Goal: Task Accomplishment & Management: Manage account settings

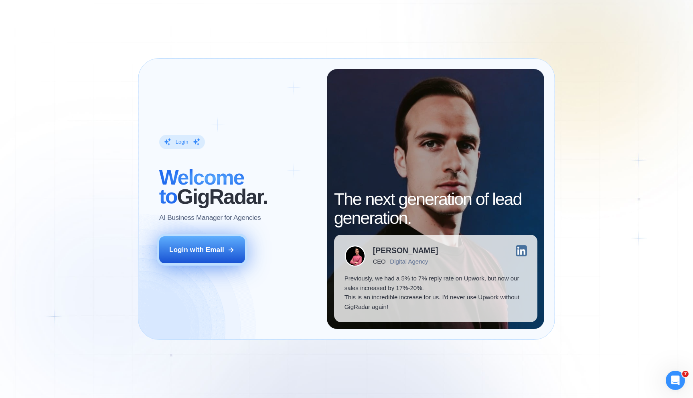
click at [206, 252] on div "Login with Email" at bounding box center [196, 250] width 55 height 10
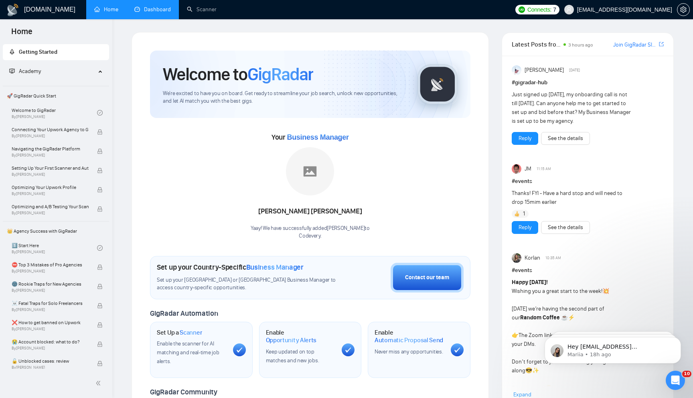
click at [158, 6] on link "Dashboard" at bounding box center [152, 9] width 37 height 7
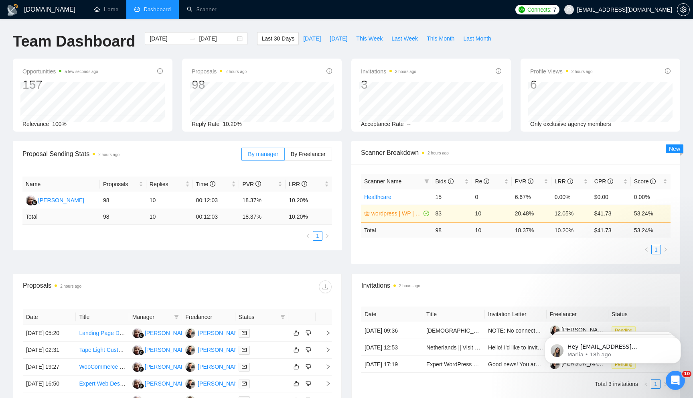
click at [228, 5] on ul "Home Dashboard Scanner" at bounding box center [297, 9] width 428 height 19
click at [203, 11] on link "Scanner" at bounding box center [202, 9] width 30 height 7
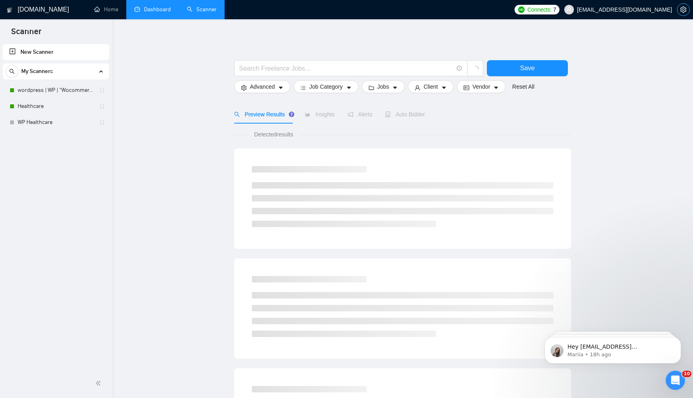
click at [687, 12] on icon "setting" at bounding box center [684, 9] width 6 height 6
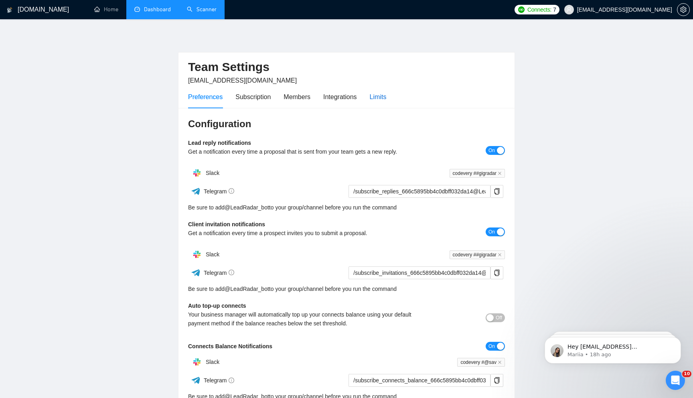
click at [383, 93] on div "Limits" at bounding box center [378, 97] width 17 height 10
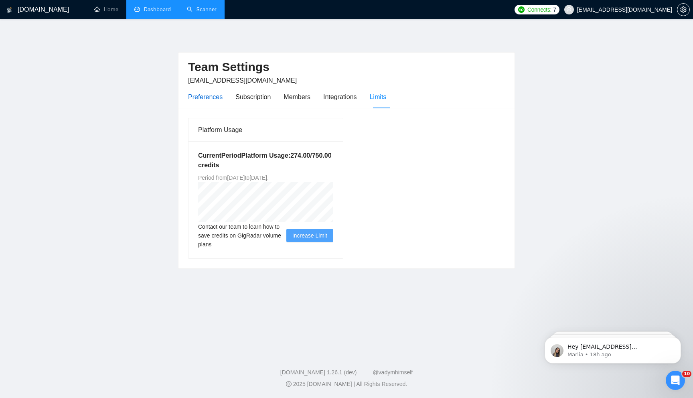
click at [209, 100] on div "Preferences" at bounding box center [205, 97] width 35 height 10
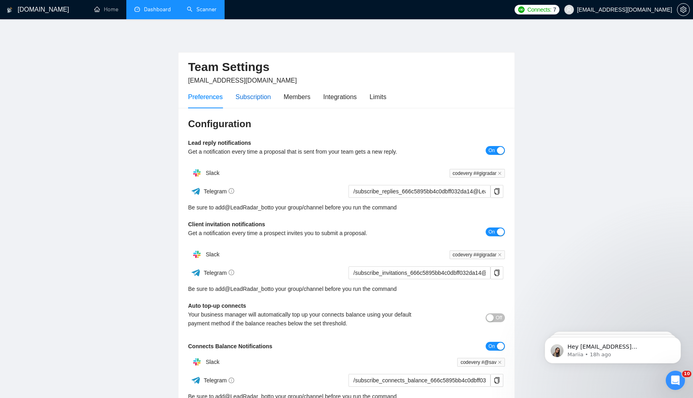
click at [248, 100] on div "Subscription" at bounding box center [253, 97] width 35 height 10
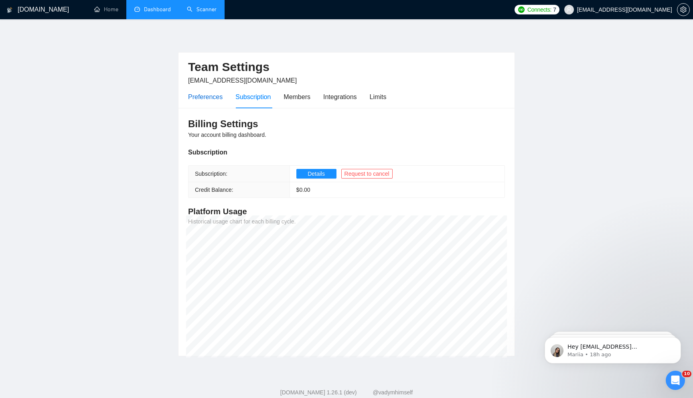
click at [209, 99] on div "Preferences" at bounding box center [205, 97] width 35 height 10
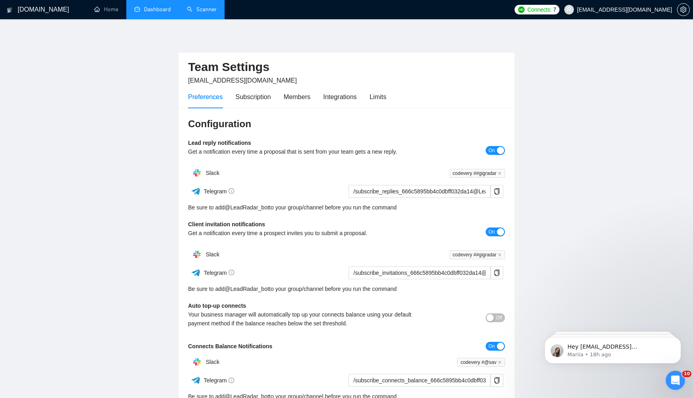
click at [160, 6] on link "Dashboard" at bounding box center [152, 9] width 37 height 7
